Goal: Find specific page/section: Find specific page/section

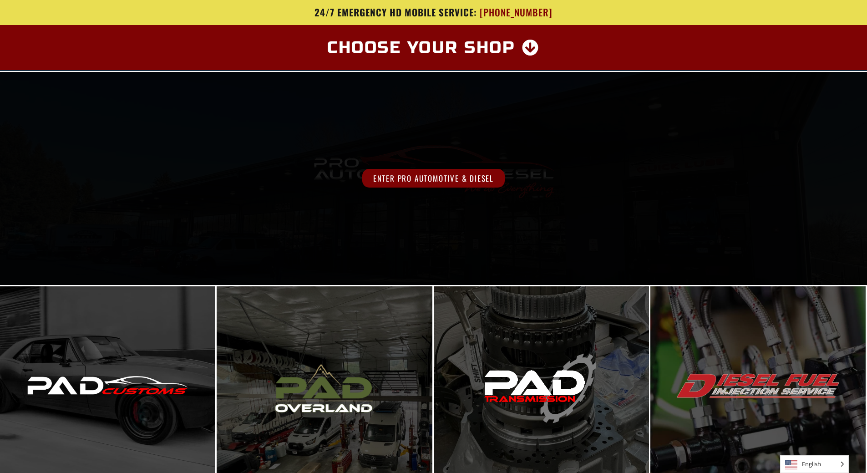
click at [440, 176] on span "Enter Pro Automotive & Diesel" at bounding box center [433, 178] width 142 height 19
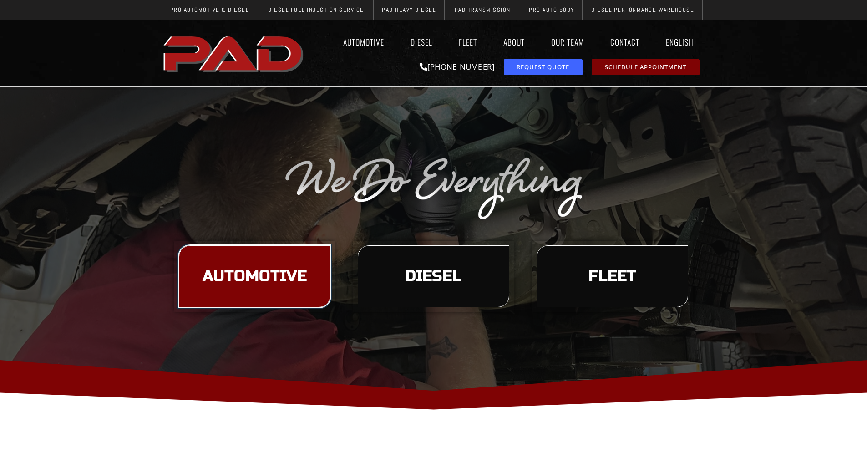
click at [259, 270] on span "Automotive" at bounding box center [254, 275] width 104 height 15
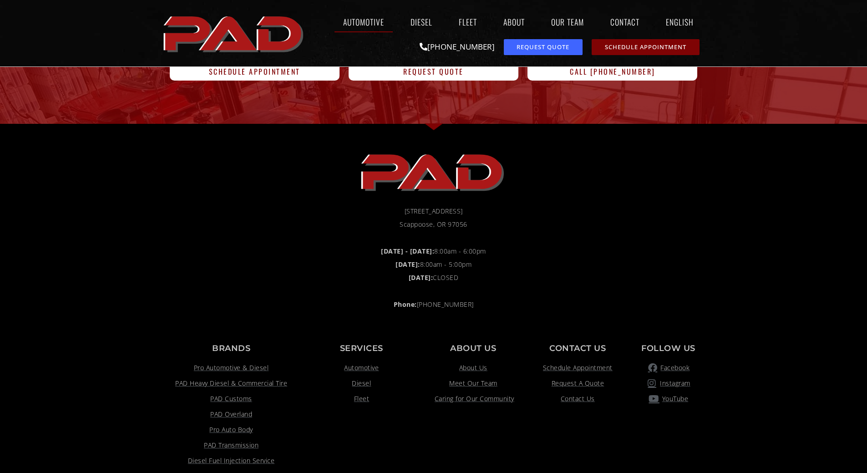
scroll to position [1820, 0]
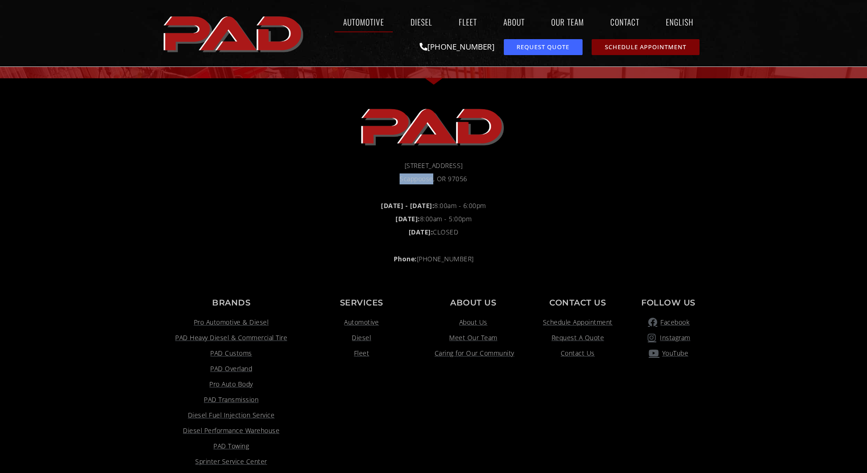
drag, startPoint x: 434, startPoint y: 180, endPoint x: 398, endPoint y: 181, distance: 35.5
click at [398, 181] on li "Scappoose, OR 97056" at bounding box center [433, 178] width 537 height 11
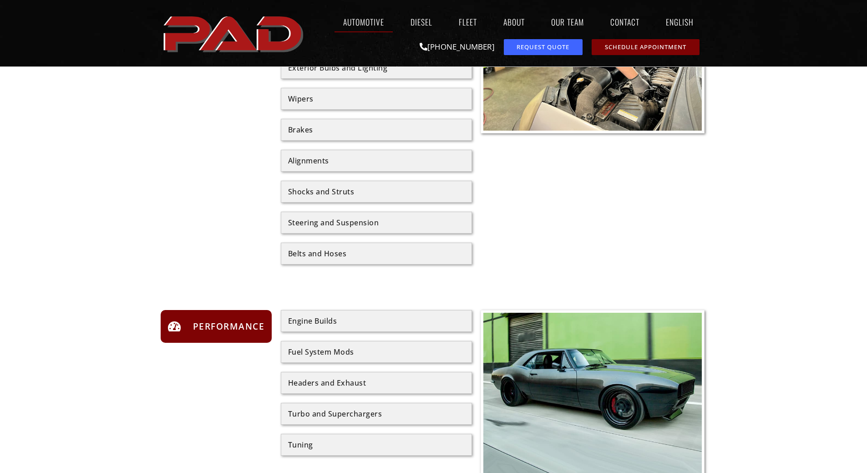
scroll to position [543, 0]
